Goal: Task Accomplishment & Management: Complete application form

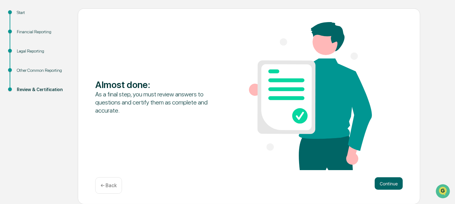
drag, startPoint x: 389, startPoint y: 181, endPoint x: 370, endPoint y: 178, distance: 18.9
click at [389, 181] on button "Continue" at bounding box center [388, 183] width 28 height 12
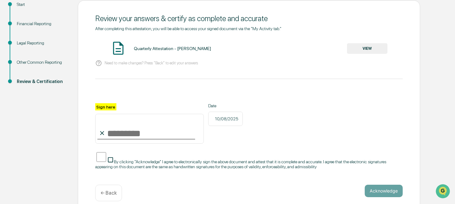
scroll to position [77, 0]
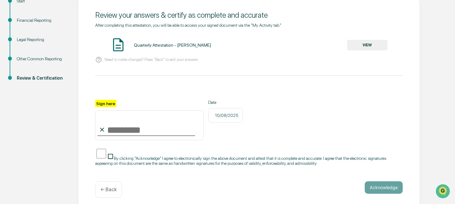
click at [116, 130] on input "Sign here" at bounding box center [149, 125] width 108 height 30
type input "**********"
click at [394, 182] on button "Acknowledge" at bounding box center [383, 187] width 38 height 12
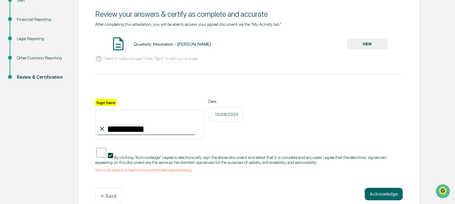
scroll to position [85, 0]
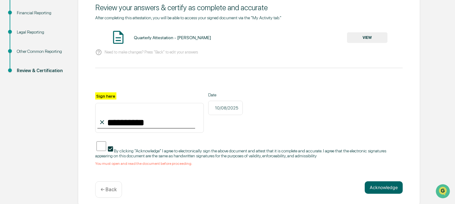
click at [159, 148] on span "By clicking "Acknowledge" I agree to electronically sign the above document and…" at bounding box center [240, 153] width 291 height 10
click at [366, 37] on button "VIEW" at bounding box center [367, 37] width 40 height 11
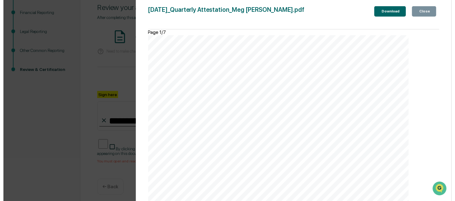
scroll to position [2580, 0]
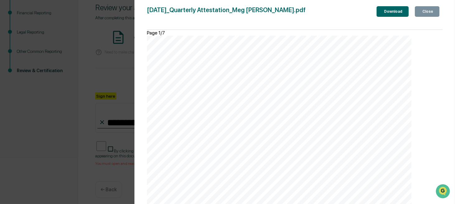
click at [425, 12] on div "Close" at bounding box center [427, 11] width 12 height 4
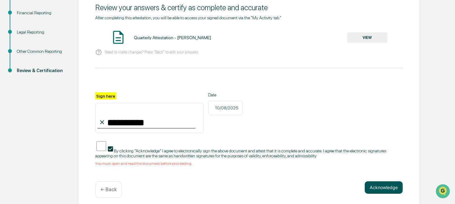
drag, startPoint x: 375, startPoint y: 183, endPoint x: 371, endPoint y: 185, distance: 4.7
click at [375, 183] on button "Acknowledge" at bounding box center [383, 187] width 38 height 12
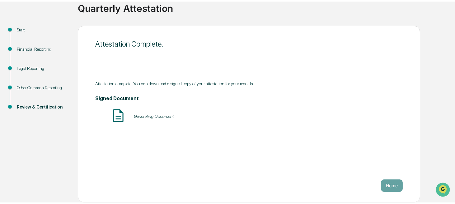
scroll to position [46, 0]
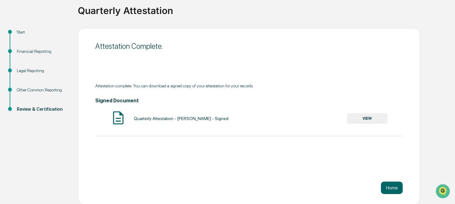
click at [366, 119] on button "VIEW" at bounding box center [367, 118] width 40 height 11
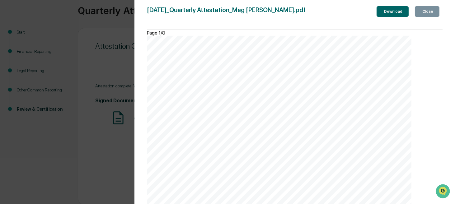
click at [382, 13] on div "Download" at bounding box center [392, 11] width 20 height 4
